Goal: Task Accomplishment & Management: Manage account settings

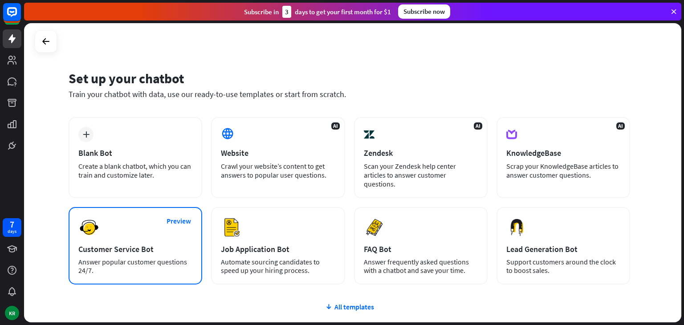
click at [144, 234] on div "Preview Customer Service Bot Answer popular customer questions 24/7." at bounding box center [136, 245] width 134 height 77
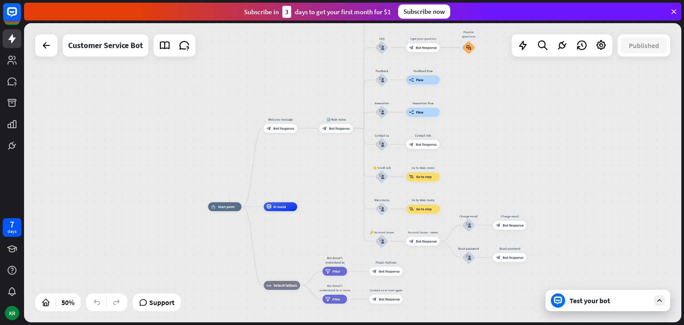
drag, startPoint x: 349, startPoint y: 116, endPoint x: 307, endPoint y: 176, distance: 73.5
click at [307, 176] on div "home_2 Start point Welcome message block_bot_response Bot Response 🔙 Main menu …" at bounding box center [352, 172] width 657 height 299
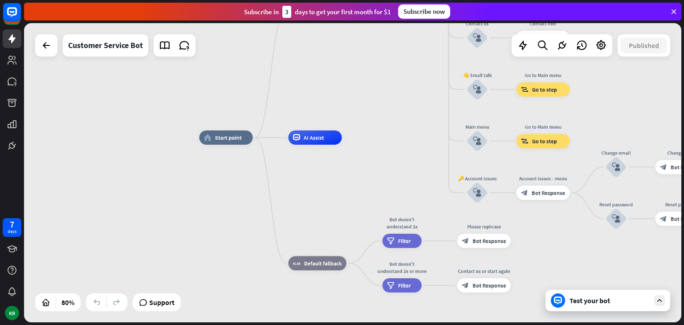
drag, startPoint x: 313, startPoint y: 187, endPoint x: 371, endPoint y: 89, distance: 113.8
click at [371, 89] on div "home_2 Start point Welcome message block_bot_response Bot Response 🔙 Main menu …" at bounding box center [352, 172] width 657 height 299
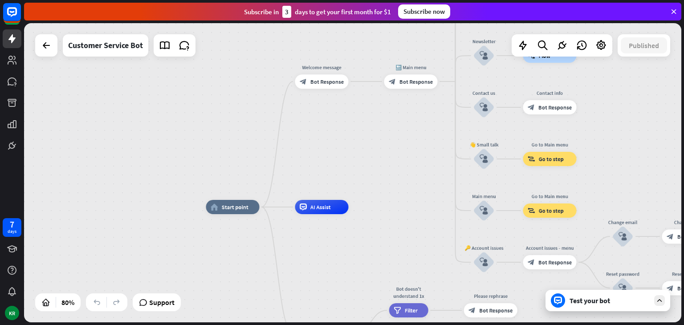
drag, startPoint x: 347, startPoint y: 102, endPoint x: 349, endPoint y: 174, distance: 71.7
click at [349, 174] on div "home_2 Start point Welcome message block_bot_response Bot Response 🔙 Main menu …" at bounding box center [352, 172] width 657 height 299
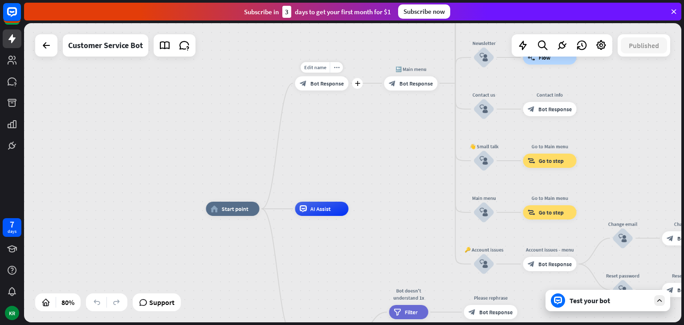
click at [334, 89] on div "block_bot_response Bot Response" at bounding box center [321, 83] width 53 height 14
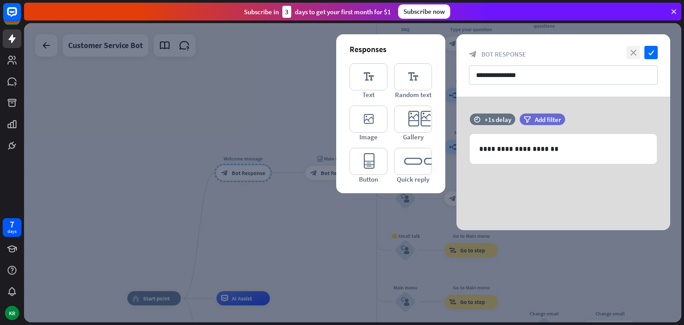
click at [627, 52] on icon "close" at bounding box center [633, 52] width 13 height 13
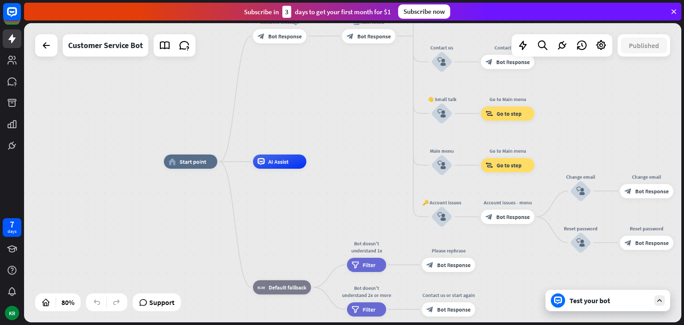
drag, startPoint x: 338, startPoint y: 258, endPoint x: 374, endPoint y: 122, distance: 140.7
click at [375, 122] on div "home_2 Start point Welcome message block_bot_response Bot Response 🔙 Main menu …" at bounding box center [352, 172] width 657 height 299
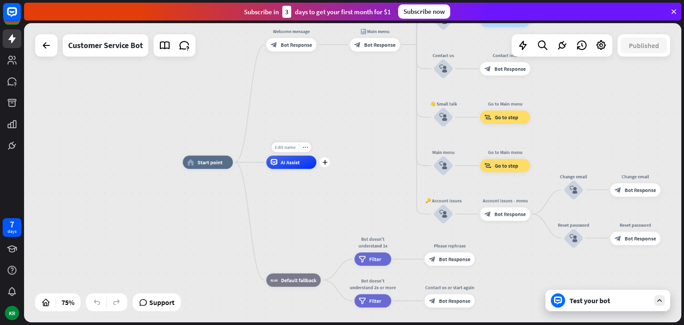
click at [293, 148] on span "Edit name" at bounding box center [285, 147] width 21 height 6
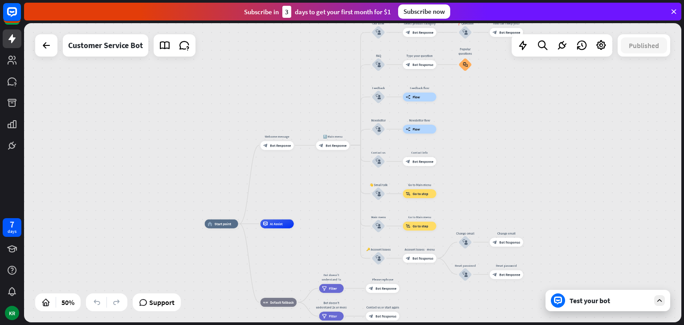
drag, startPoint x: 330, startPoint y: 113, endPoint x: 306, endPoint y: 183, distance: 74.4
click at [306, 183] on div "home_2 Start point Welcome message block_bot_response Bot Response 🔙 Main menu …" at bounding box center [352, 172] width 657 height 299
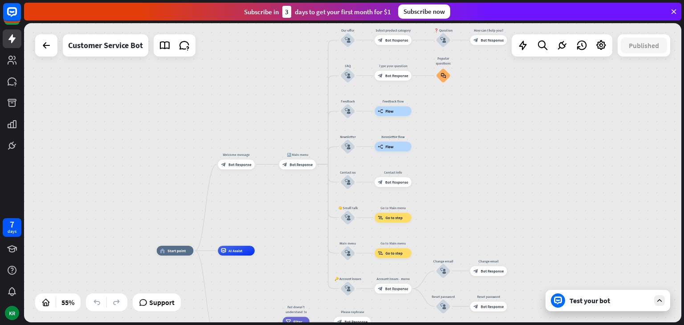
drag, startPoint x: 344, startPoint y: 248, endPoint x: 296, endPoint y: 259, distance: 49.7
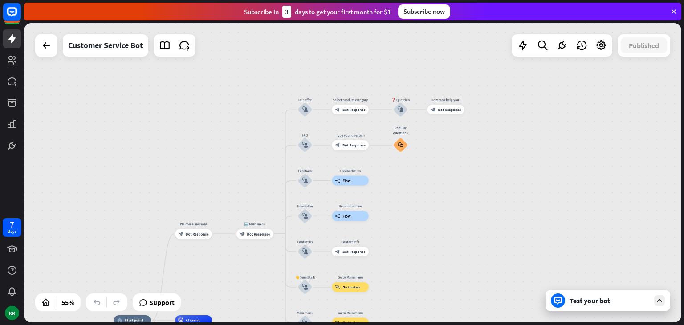
drag, startPoint x: 455, startPoint y: 151, endPoint x: 417, endPoint y: 207, distance: 67.6
click at [417, 207] on div "home_2 Start point Welcome message block_bot_response Bot Response 🔙 Main menu …" at bounding box center [352, 172] width 657 height 299
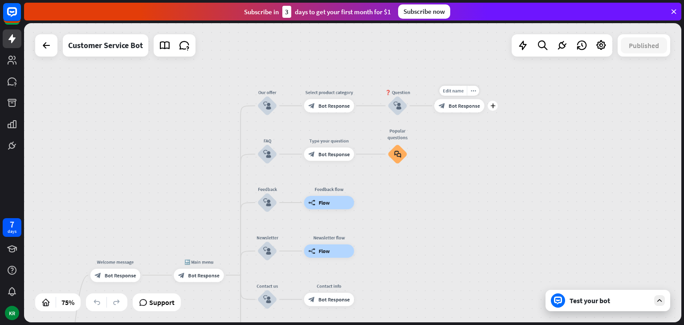
click at [463, 111] on div "block_bot_response Bot Response" at bounding box center [459, 105] width 50 height 13
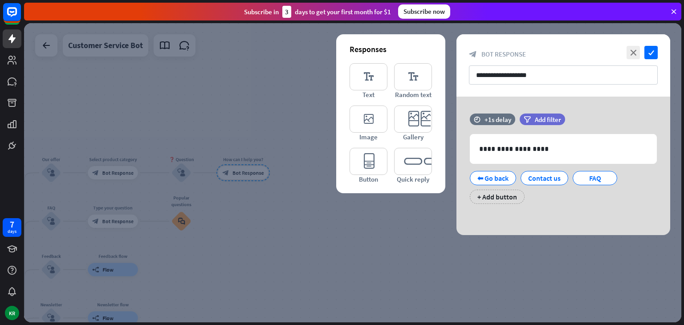
click at [676, 13] on icon at bounding box center [674, 12] width 8 height 8
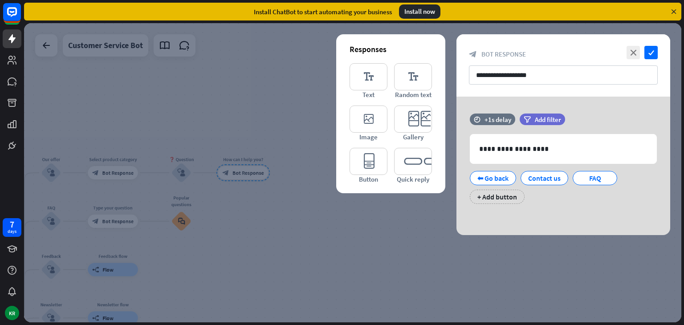
click at [673, 11] on icon at bounding box center [674, 12] width 8 height 8
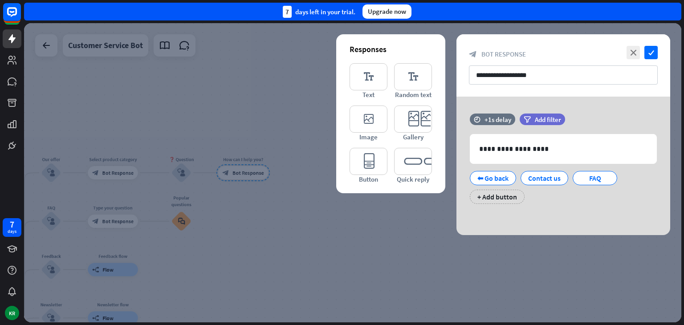
click at [636, 43] on div "**********" at bounding box center [564, 65] width 214 height 62
click at [633, 48] on icon "close" at bounding box center [633, 52] width 13 height 13
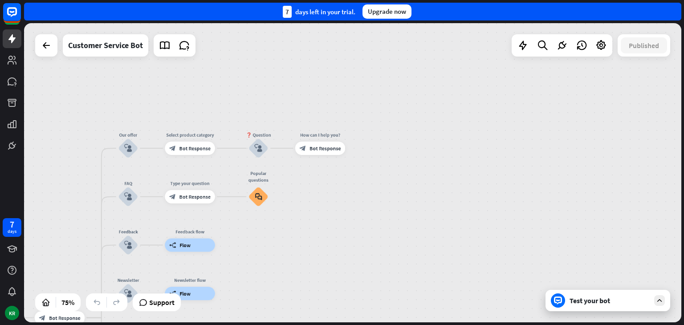
drag, startPoint x: 499, startPoint y: 122, endPoint x: 576, endPoint y: 97, distance: 80.8
click at [576, 97] on div "home_2 Start point Welcome message block_bot_response Bot Response 🔙 Main menu …" at bounding box center [352, 172] width 657 height 299
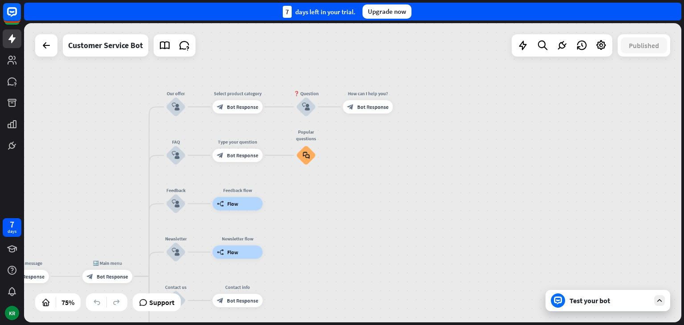
drag, startPoint x: 291, startPoint y: 195, endPoint x: 346, endPoint y: 147, distance: 72.9
click at [346, 147] on div "home_2 Start point Welcome message block_bot_response Bot Response 🔙 Main menu …" at bounding box center [352, 172] width 657 height 299
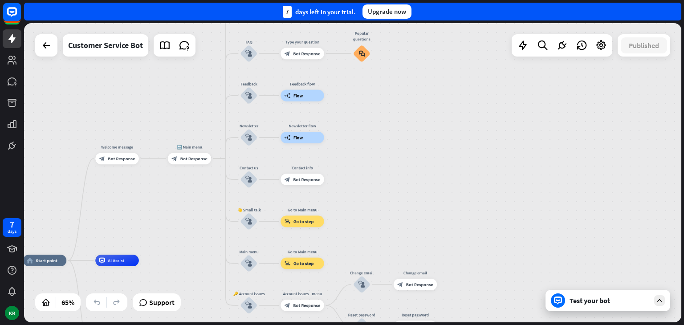
drag, startPoint x: 337, startPoint y: 177, endPoint x: 370, endPoint y: 141, distance: 48.9
click at [370, 141] on div "home_2 Start point Welcome message block_bot_response Bot Response 🔙 Main menu …" at bounding box center [352, 172] width 657 height 299
click at [529, 39] on div at bounding box center [523, 46] width 18 height 18
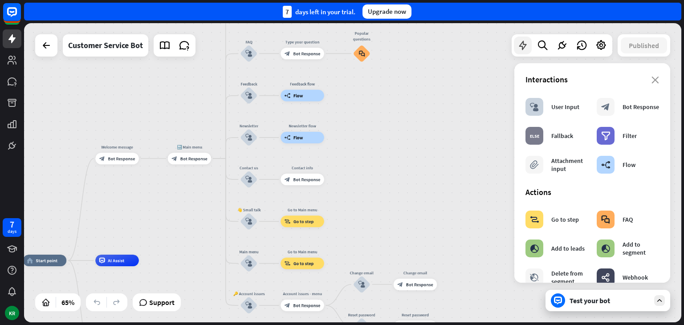
click at [528, 41] on icon at bounding box center [523, 46] width 12 height 12
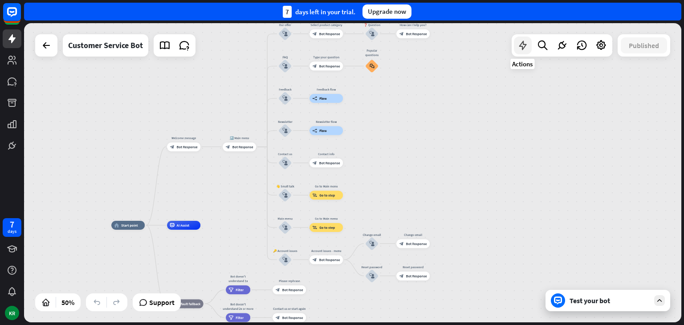
click at [524, 37] on div at bounding box center [523, 46] width 18 height 18
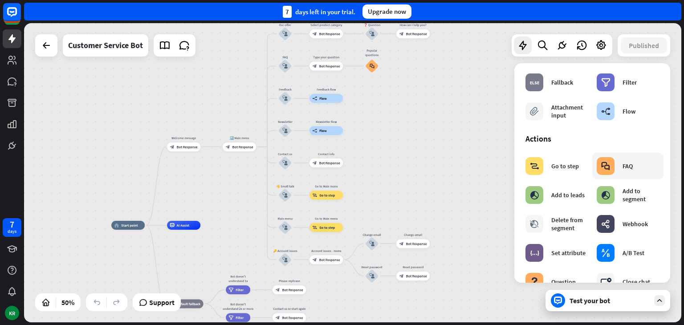
scroll to position [98, 0]
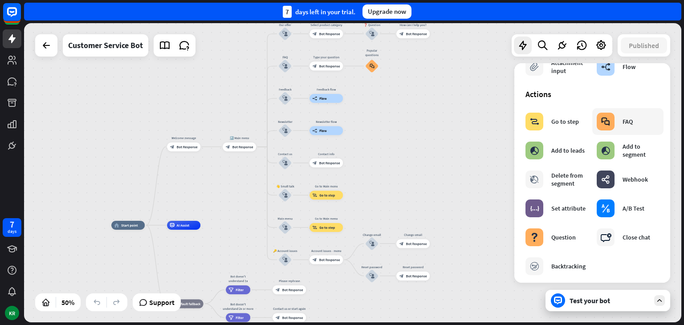
click at [617, 123] on div "block_faq FAQ" at bounding box center [615, 122] width 36 height 18
click at [628, 124] on div "FAQ" at bounding box center [628, 122] width 10 height 8
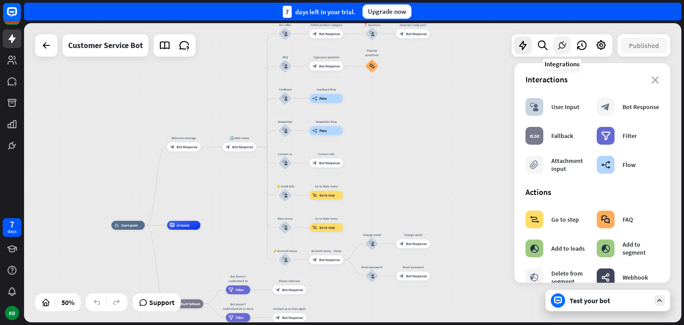
click at [556, 49] on icon at bounding box center [562, 46] width 12 height 12
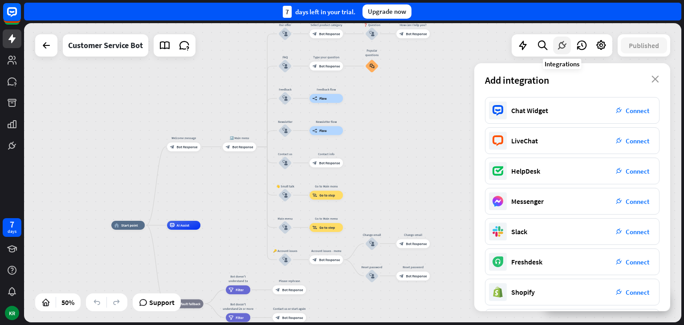
click at [567, 54] on div at bounding box center [562, 46] width 18 height 18
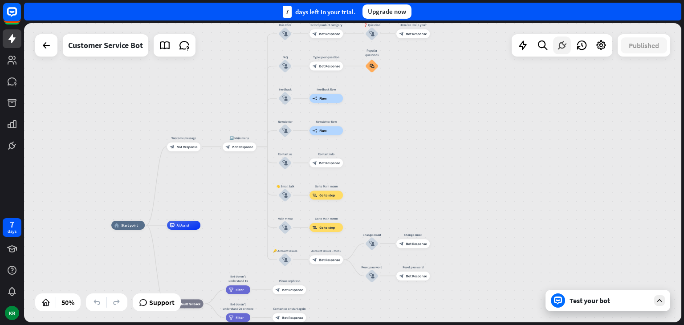
click at [559, 41] on icon at bounding box center [562, 46] width 12 height 12
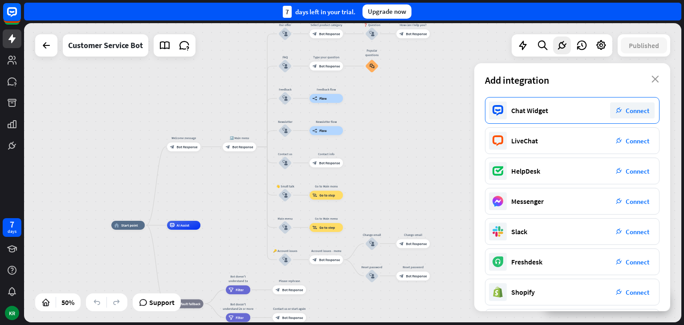
click at [631, 111] on span "Connect" at bounding box center [638, 110] width 24 height 8
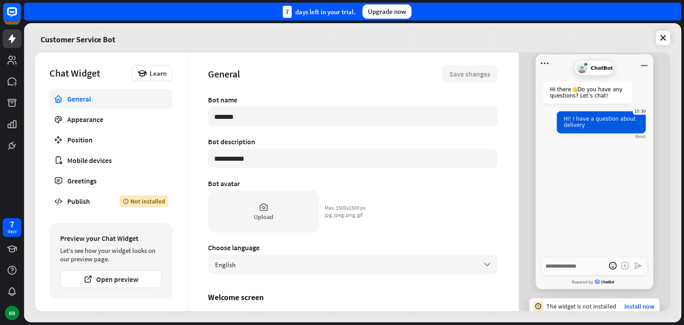
scroll to position [17, 0]
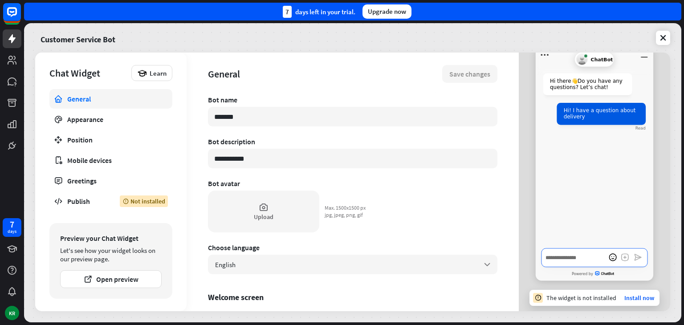
type textarea "*"
click at [560, 257] on textarea "Write a message…" at bounding box center [595, 257] width 106 height 19
type textarea "*"
type textarea "**"
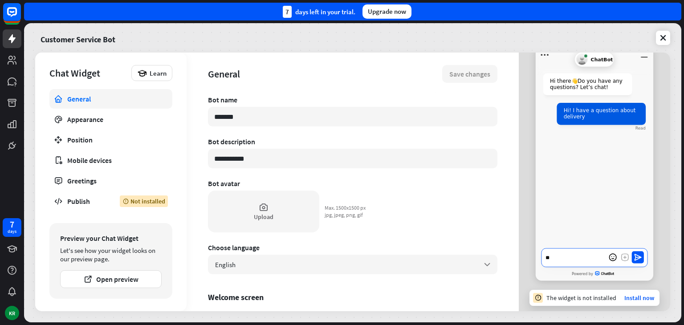
type textarea "*"
type textarea "***"
type textarea "*"
type textarea "**"
type textarea "*"
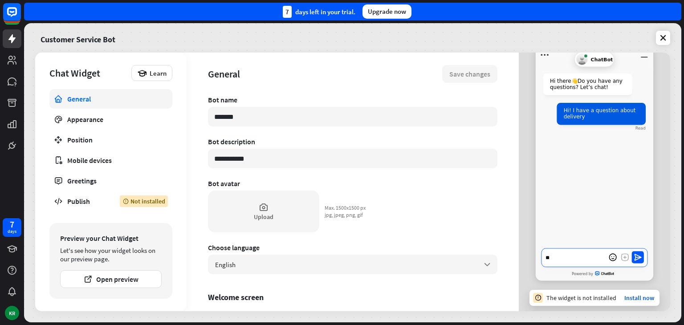
type textarea "*"
click at [344, 270] on div "English arrow_down" at bounding box center [352, 265] width 289 height 20
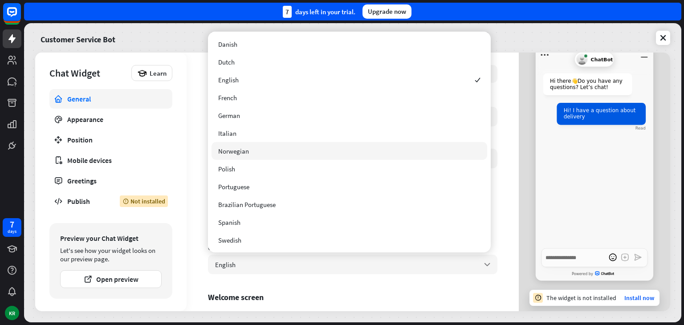
click at [508, 194] on div "**********" at bounding box center [353, 182] width 332 height 259
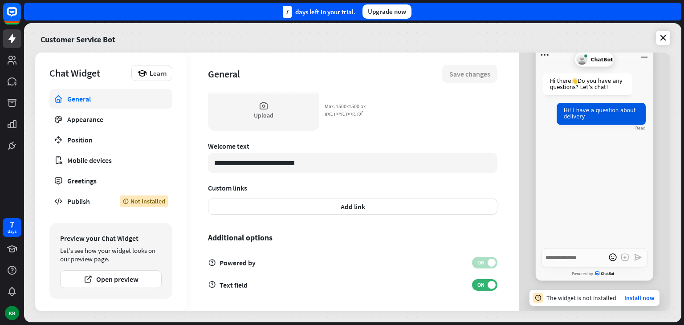
scroll to position [0, 0]
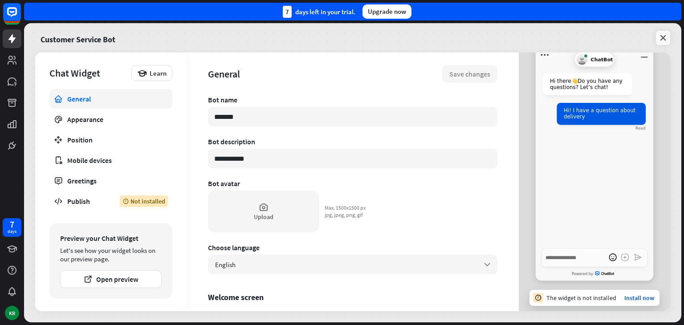
click at [666, 40] on icon at bounding box center [663, 37] width 9 height 9
